Goal: Find specific page/section: Find specific page/section

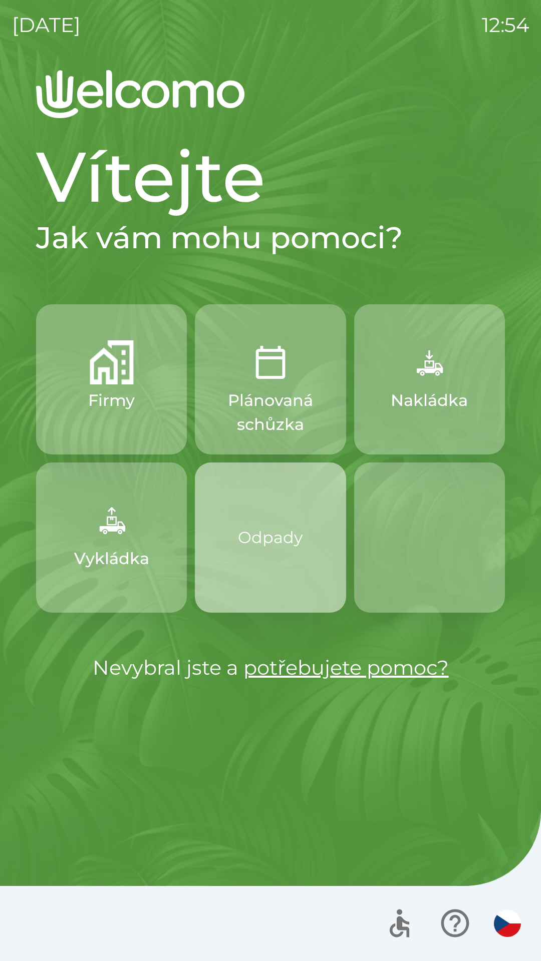
click at [261, 543] on p "Odpady" at bounding box center [270, 538] width 65 height 24
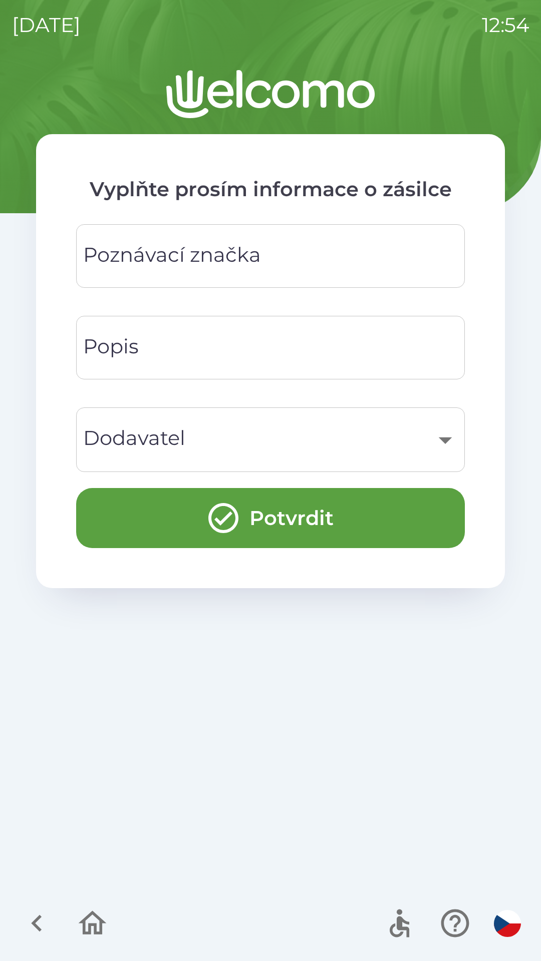
click at [103, 904] on button "button" at bounding box center [93, 924] width 42 height 42
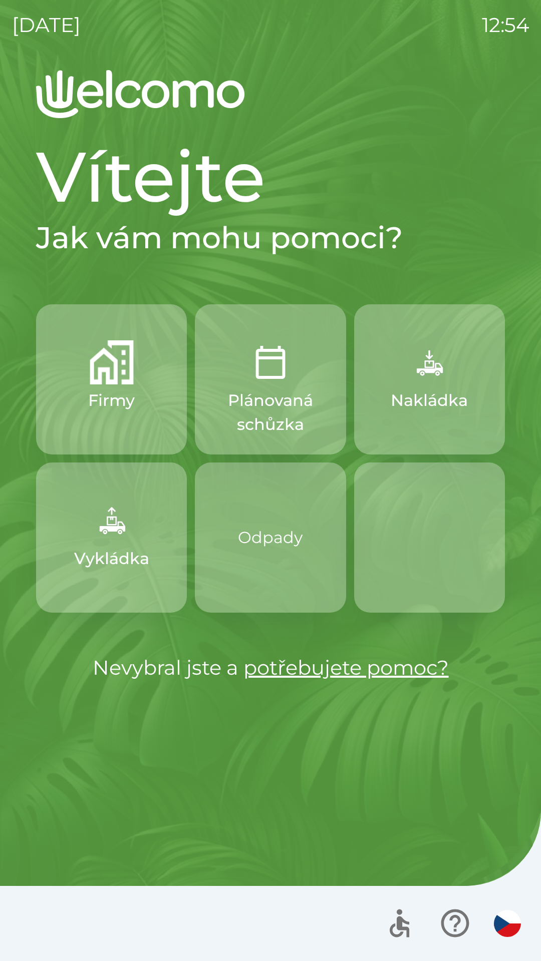
click at [100, 922] on div at bounding box center [270, 923] width 541 height 75
click at [256, 539] on p "Odpady" at bounding box center [270, 538] width 65 height 24
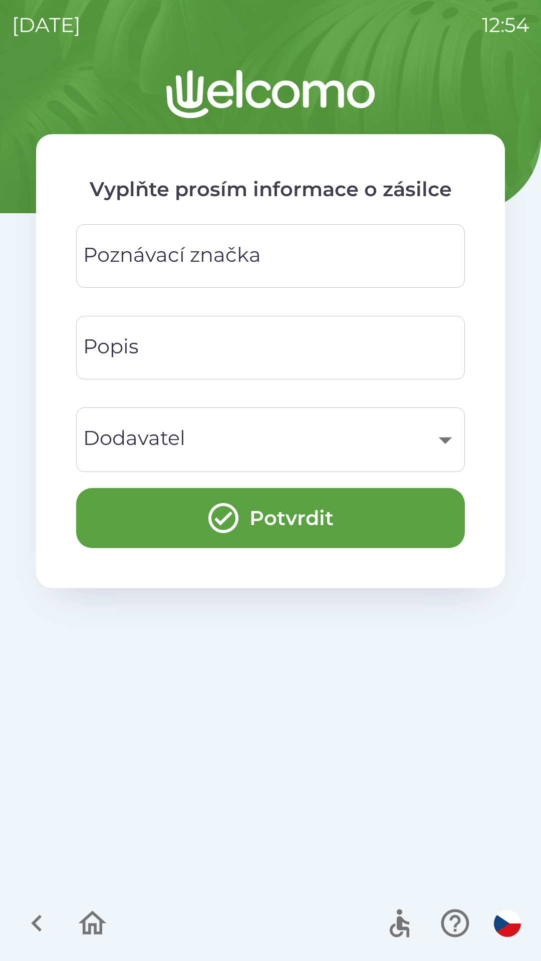
click at [108, 920] on icon "button" at bounding box center [93, 924] width 34 height 34
